Goal: Check status: Check status

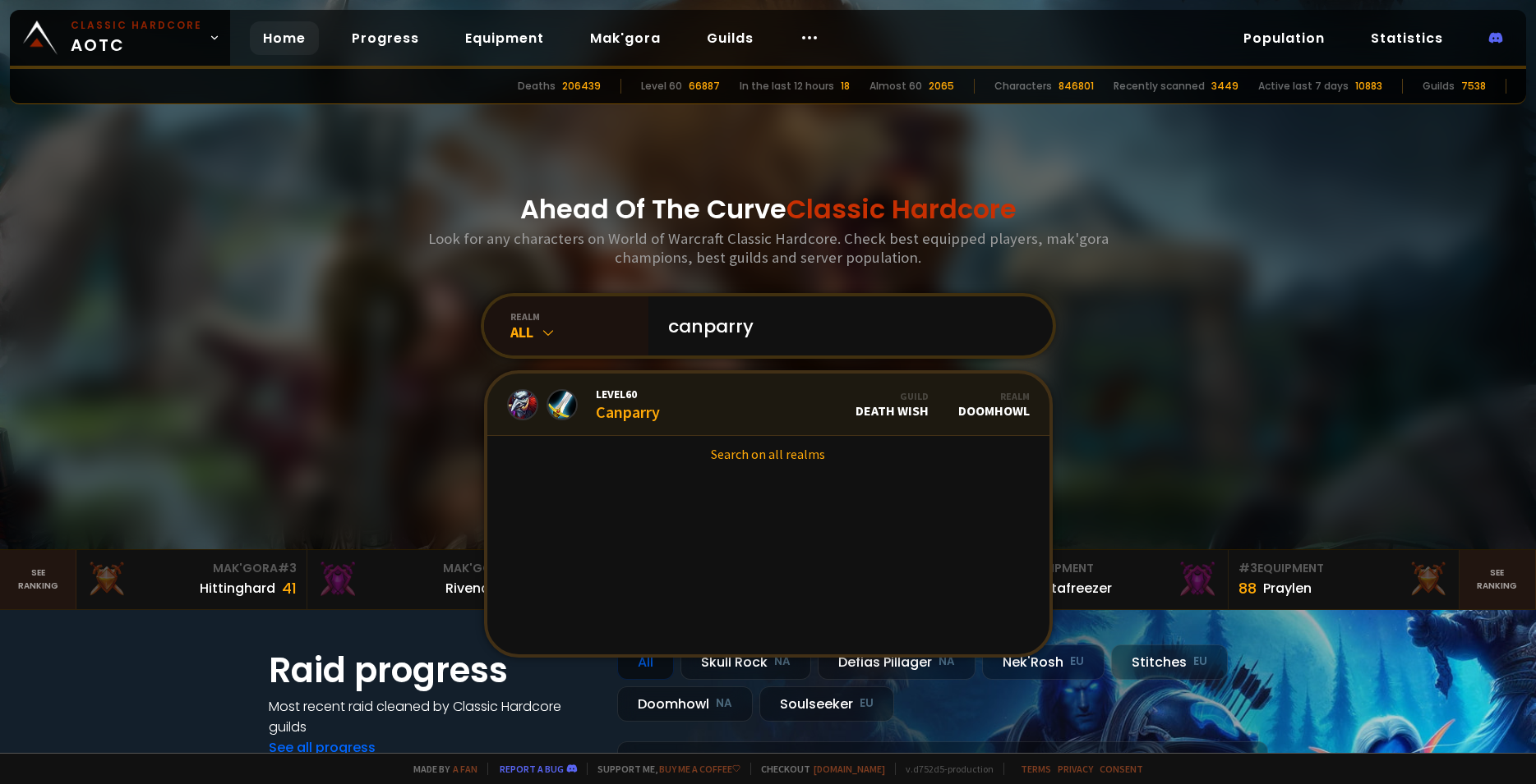
type input "canparry"
click at [602, 414] on div "Level 60 Canparry" at bounding box center [628, 405] width 64 height 36
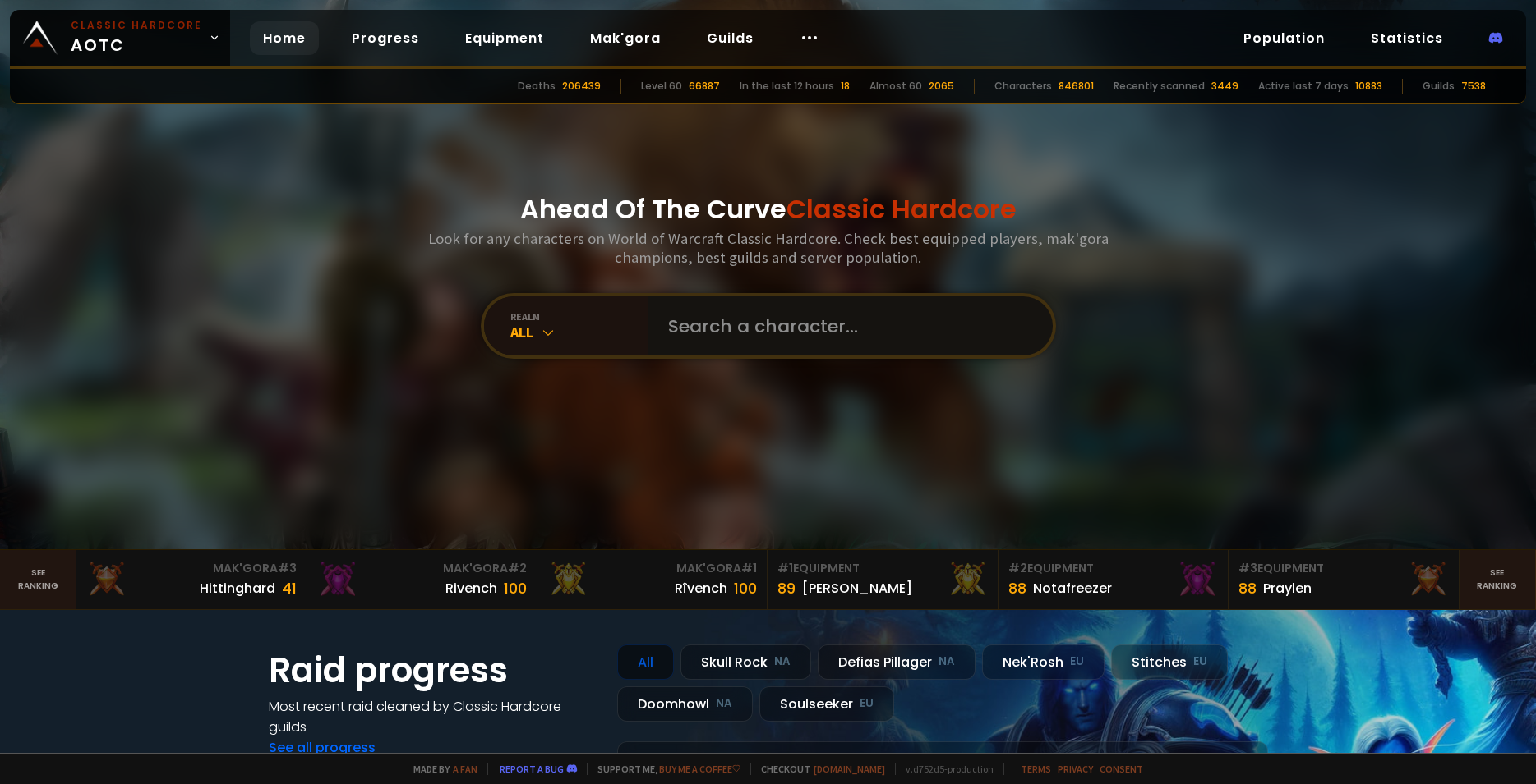
click at [744, 341] on input "text" at bounding box center [845, 326] width 375 height 59
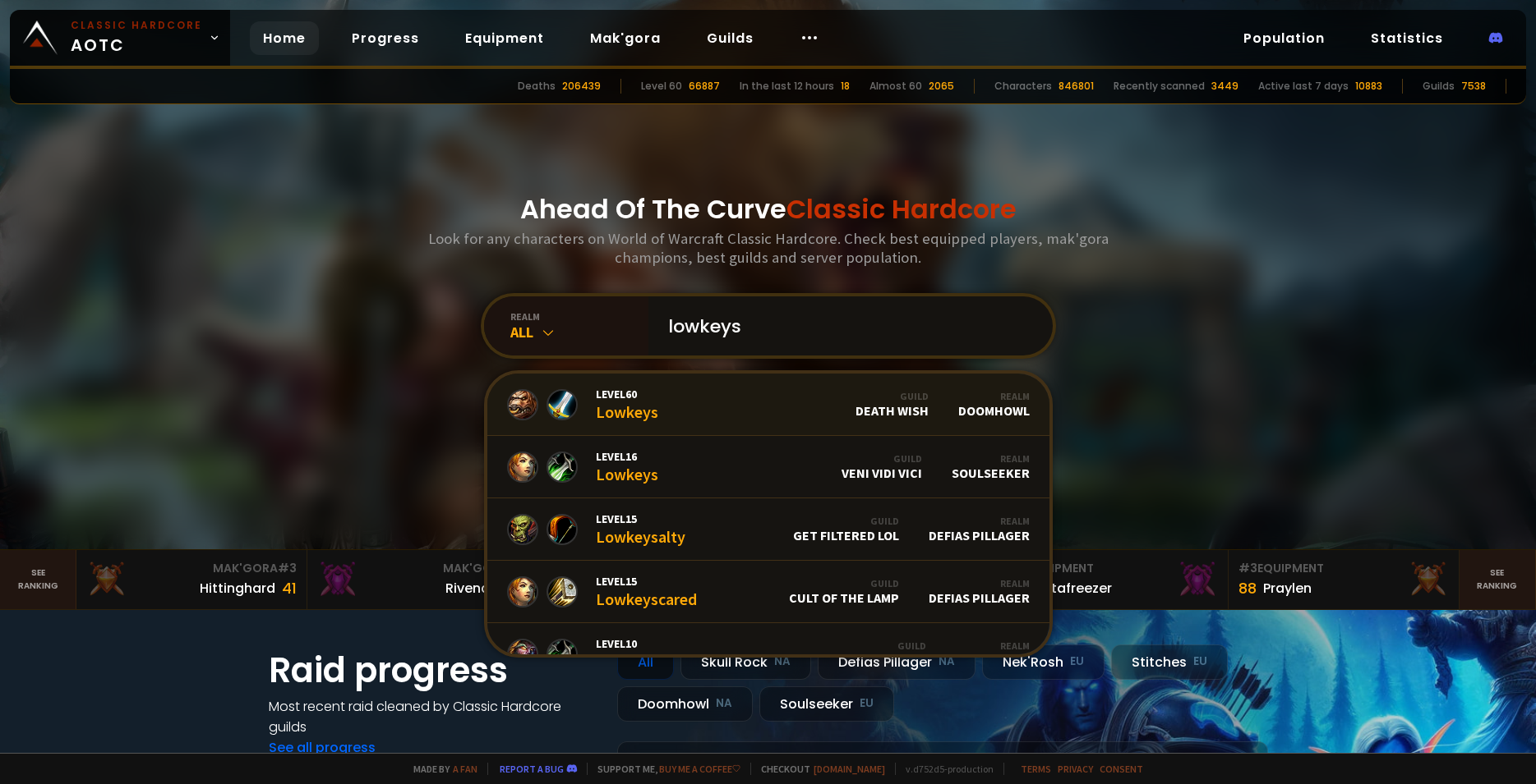
type input "lowkeys"
click at [626, 384] on link "Level 60 Lowkeys Guild Death Wish Realm Doomhowl" at bounding box center [768, 405] width 562 height 62
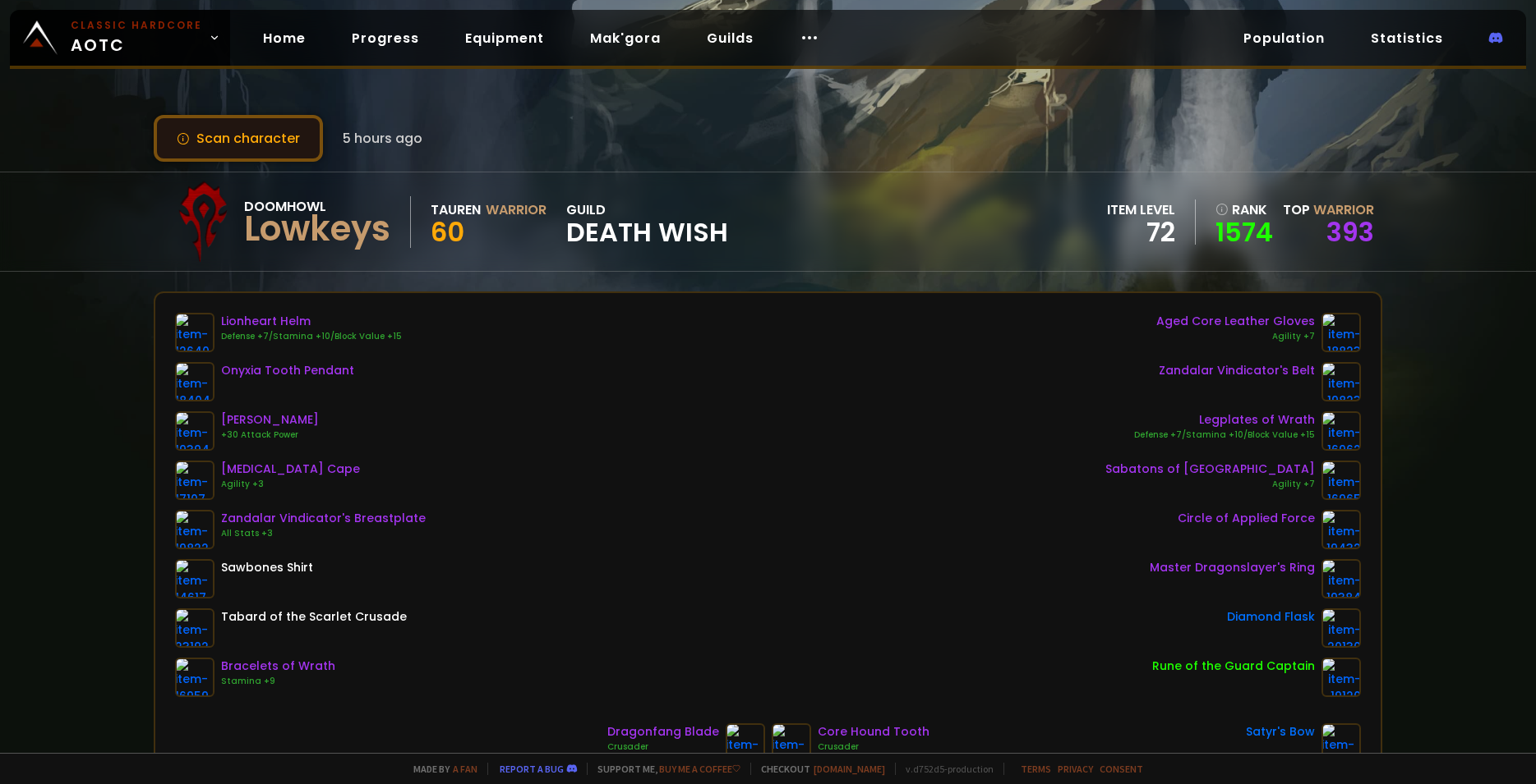
click at [315, 134] on button "Scan character" at bounding box center [239, 138] width 169 height 47
click at [442, 402] on div "Lionheart Helm Defense +7/Stamina +10/Block Value +15 Onyxia Tooth Pendant Drak…" at bounding box center [768, 505] width 1186 height 384
